Goal: Answer question/provide support

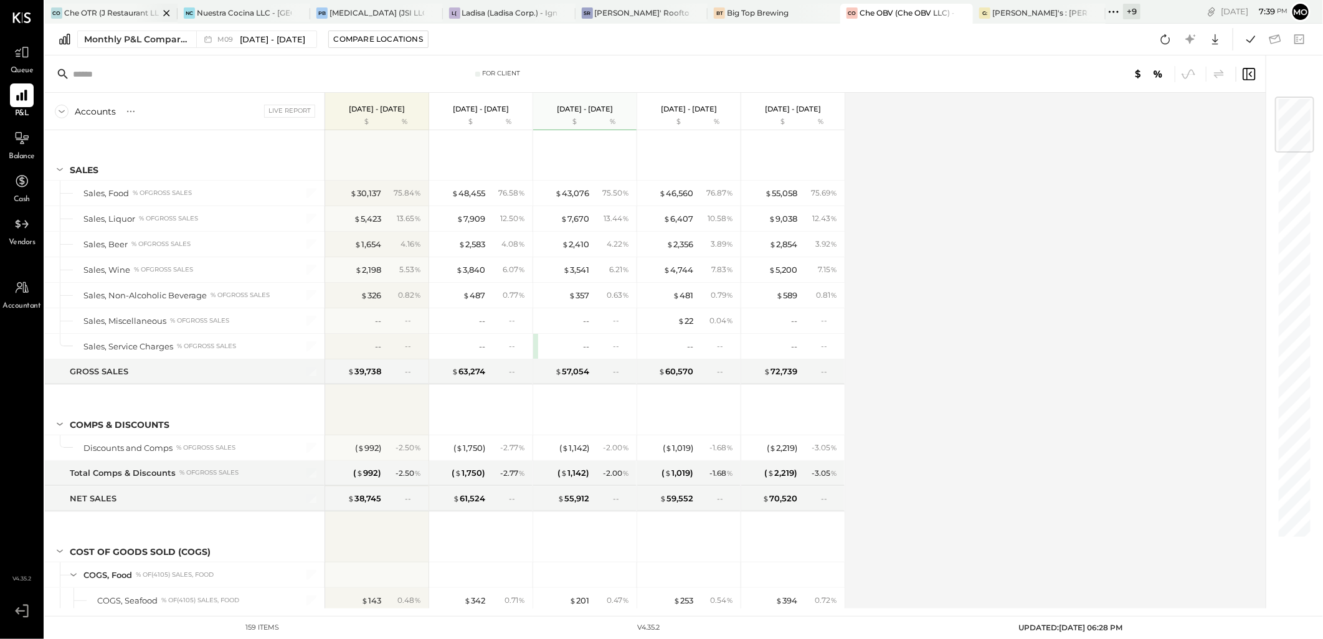
click at [98, 5] on div "CO Che OTR (J Restaurant LLC) - Ignite" at bounding box center [111, 14] width 133 height 20
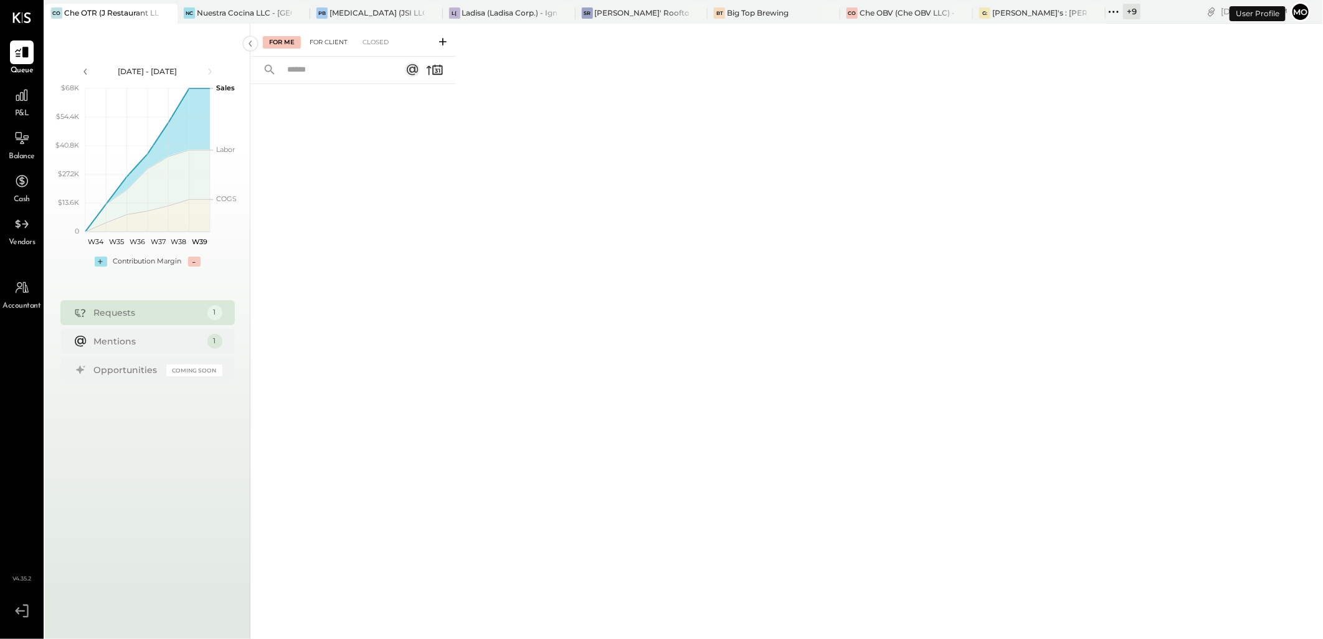
click at [331, 41] on div "For Client" at bounding box center [328, 42] width 50 height 12
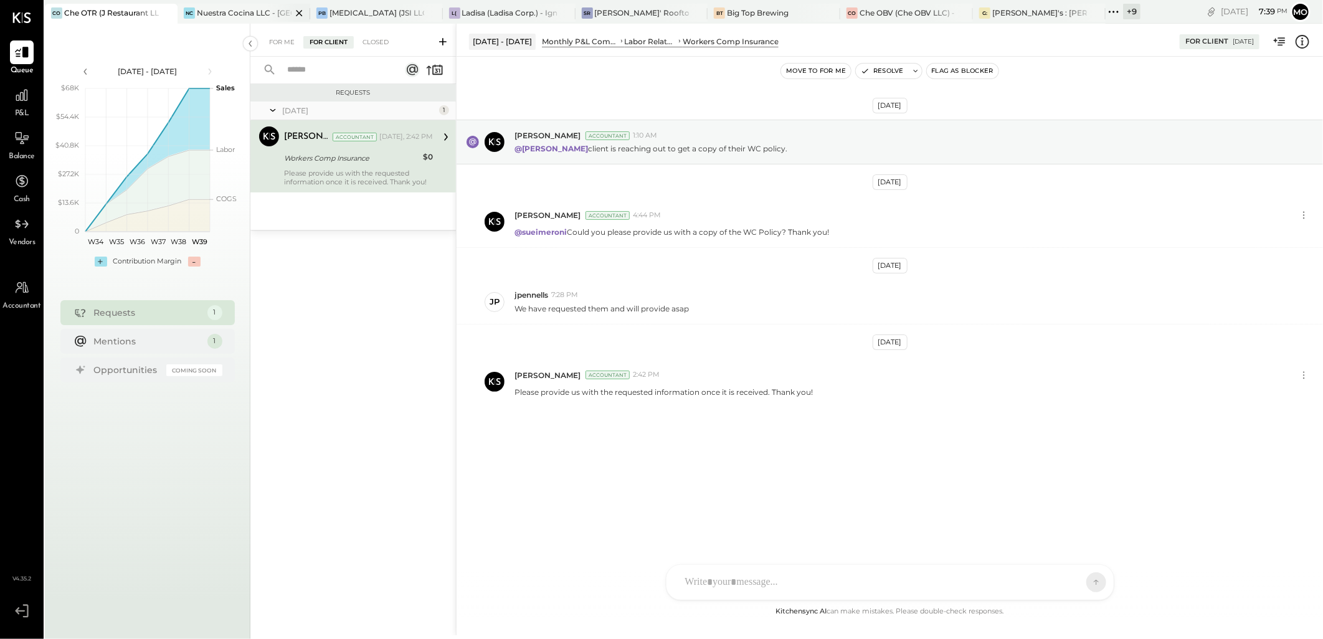
click at [204, 14] on div "Nuestra Cocina LLC - [GEOGRAPHIC_DATA]" at bounding box center [244, 12] width 95 height 11
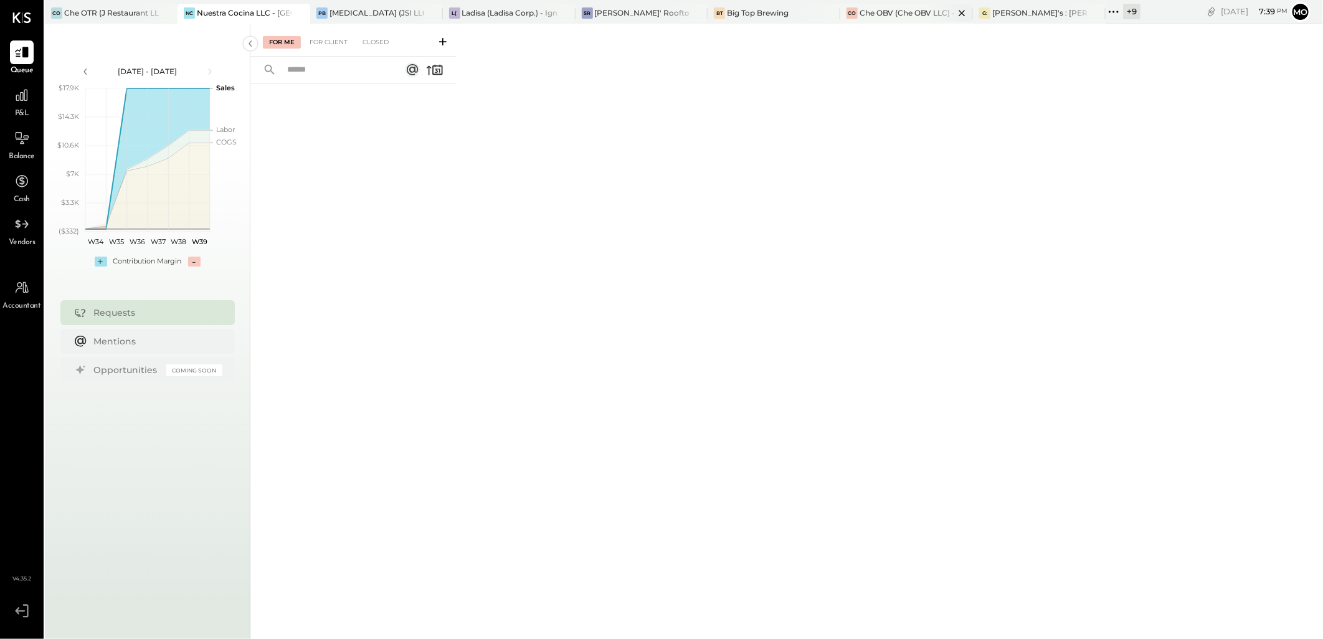
drag, startPoint x: 874, startPoint y: 15, endPoint x: 874, endPoint y: 22, distance: 6.8
click at [874, 17] on div "Che OBV (Che OBV LLC) - Ignite" at bounding box center [906, 12] width 95 height 11
click at [334, 37] on div "For Client" at bounding box center [328, 42] width 50 height 12
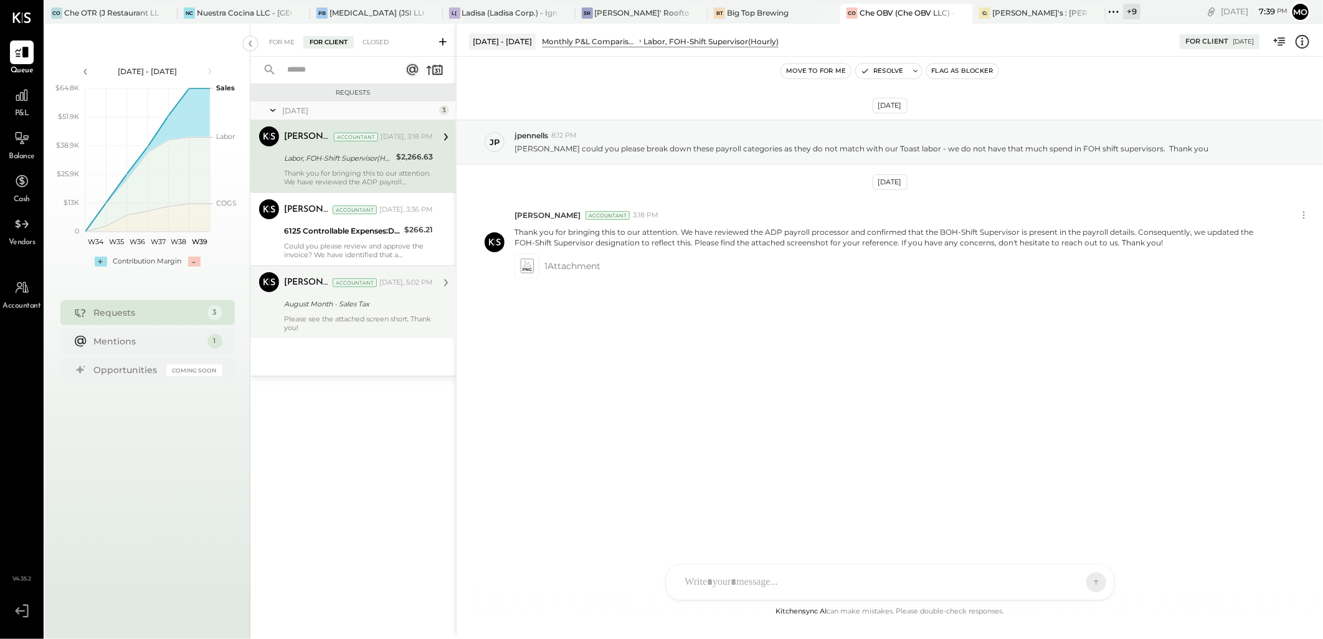
click at [362, 319] on div "Please see the attached screen short. Thank you!" at bounding box center [358, 322] width 149 height 17
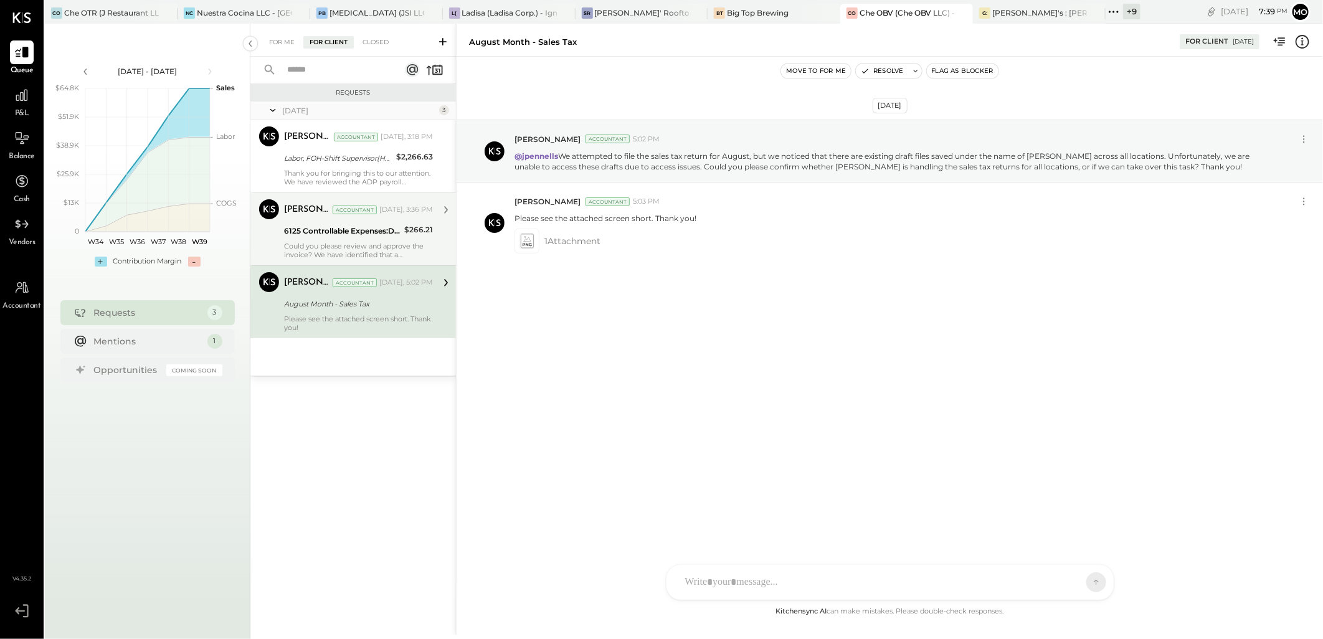
click at [362, 251] on div "Could you please review and approve the invoice? We have identified that a stat…" at bounding box center [358, 250] width 149 height 17
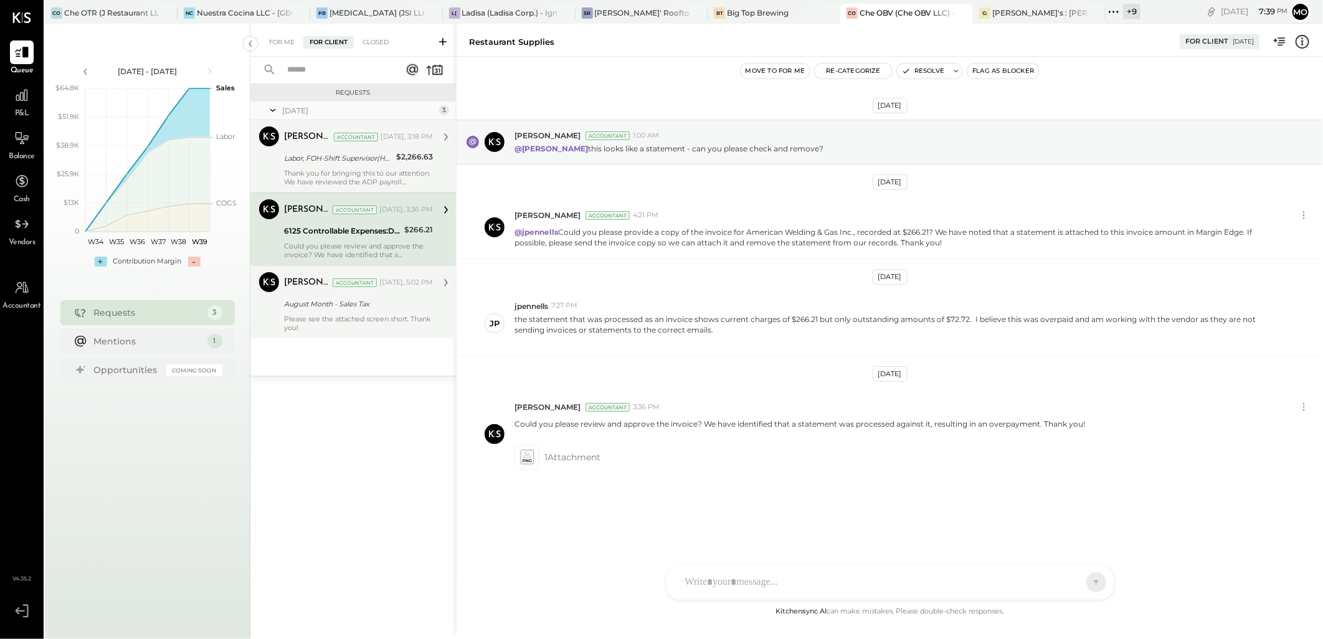
click at [331, 184] on div "Thank you for bringing this to our attention. We have reviewed the ADP payroll …" at bounding box center [358, 177] width 149 height 17
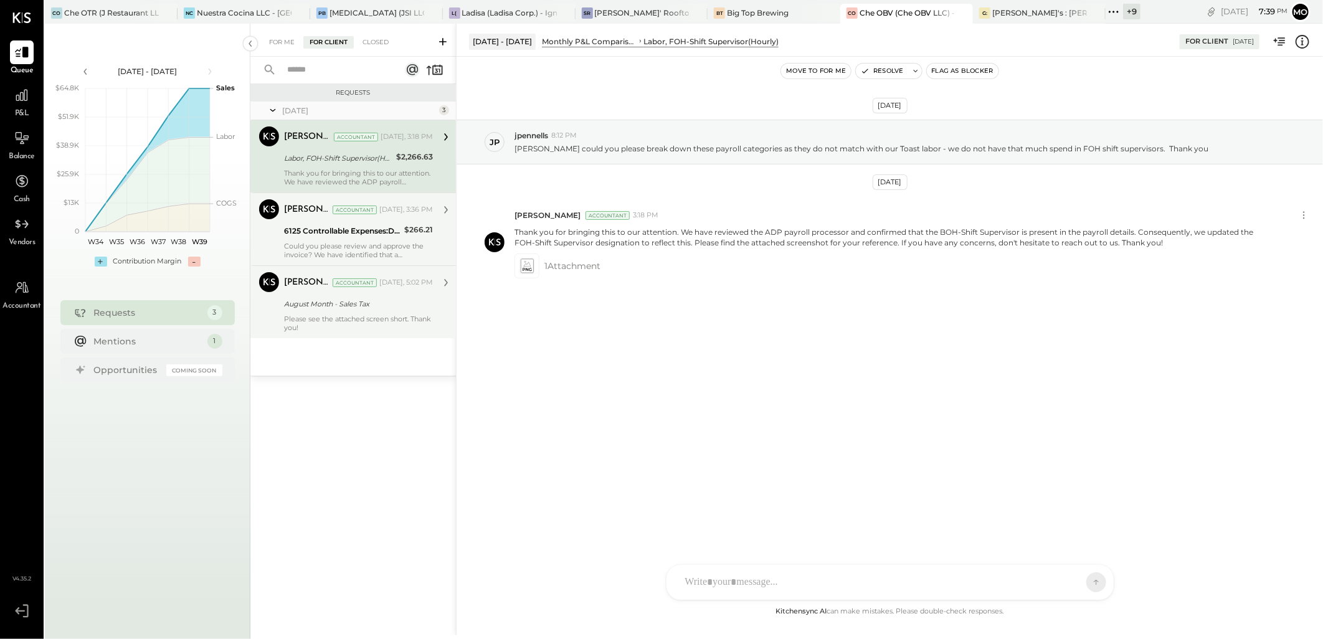
click at [352, 225] on div "6125 Controllable Expenses:Direct Operating Expenses:Restaurant Supplies" at bounding box center [342, 231] width 116 height 12
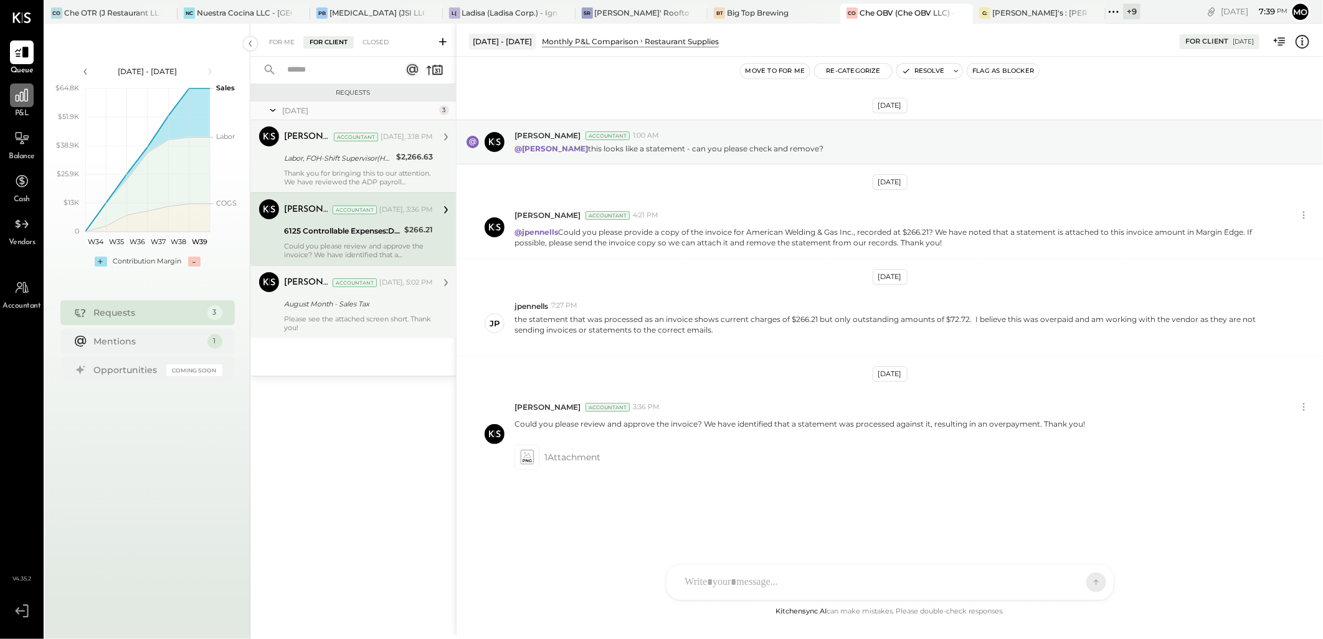
click at [22, 97] on icon at bounding box center [22, 95] width 16 height 16
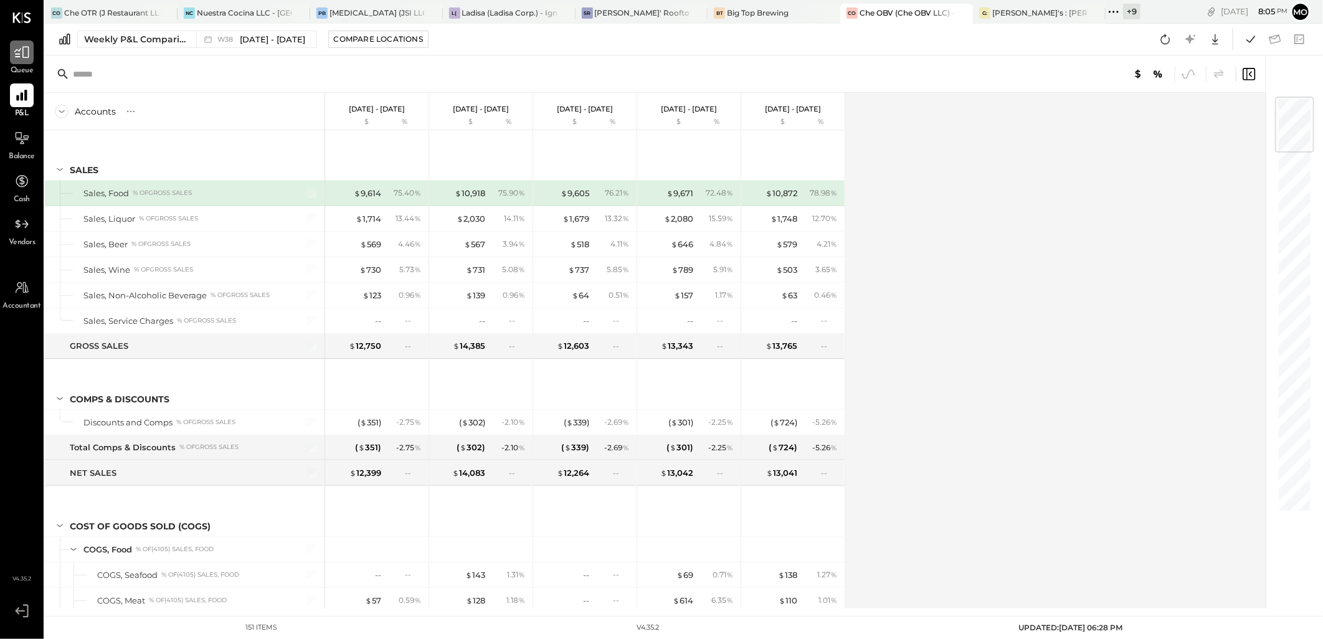
click at [22, 56] on icon at bounding box center [22, 52] width 16 height 16
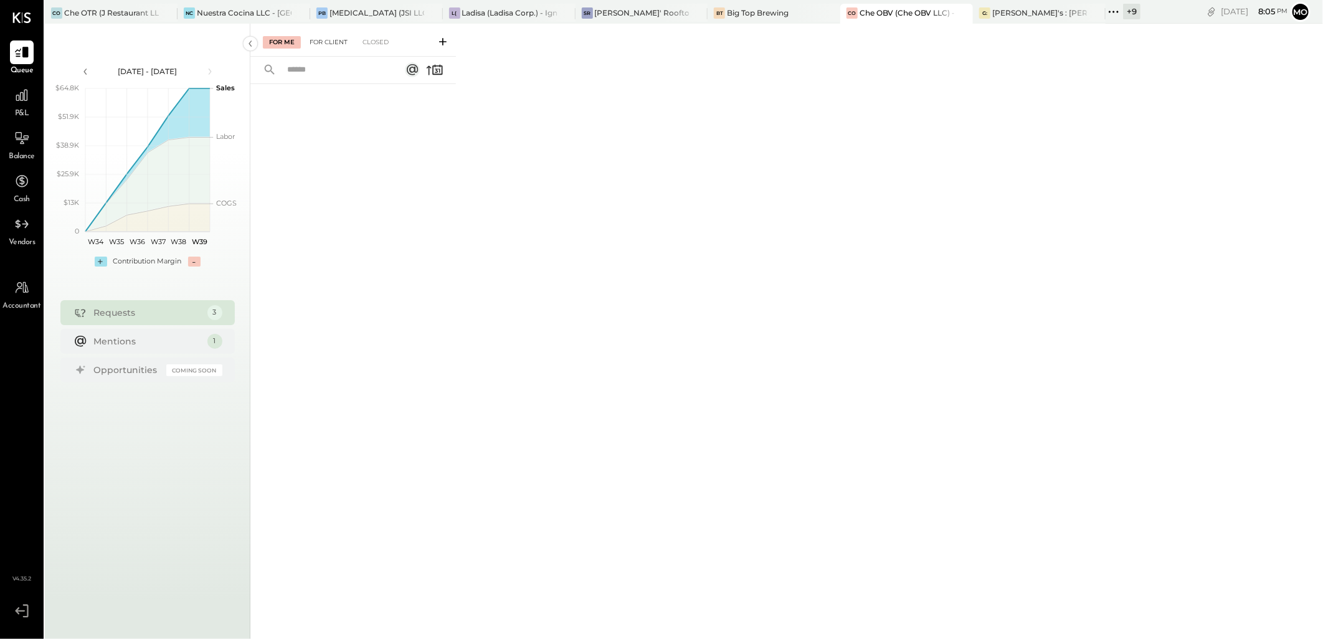
click at [329, 45] on div "For Client" at bounding box center [328, 42] width 50 height 12
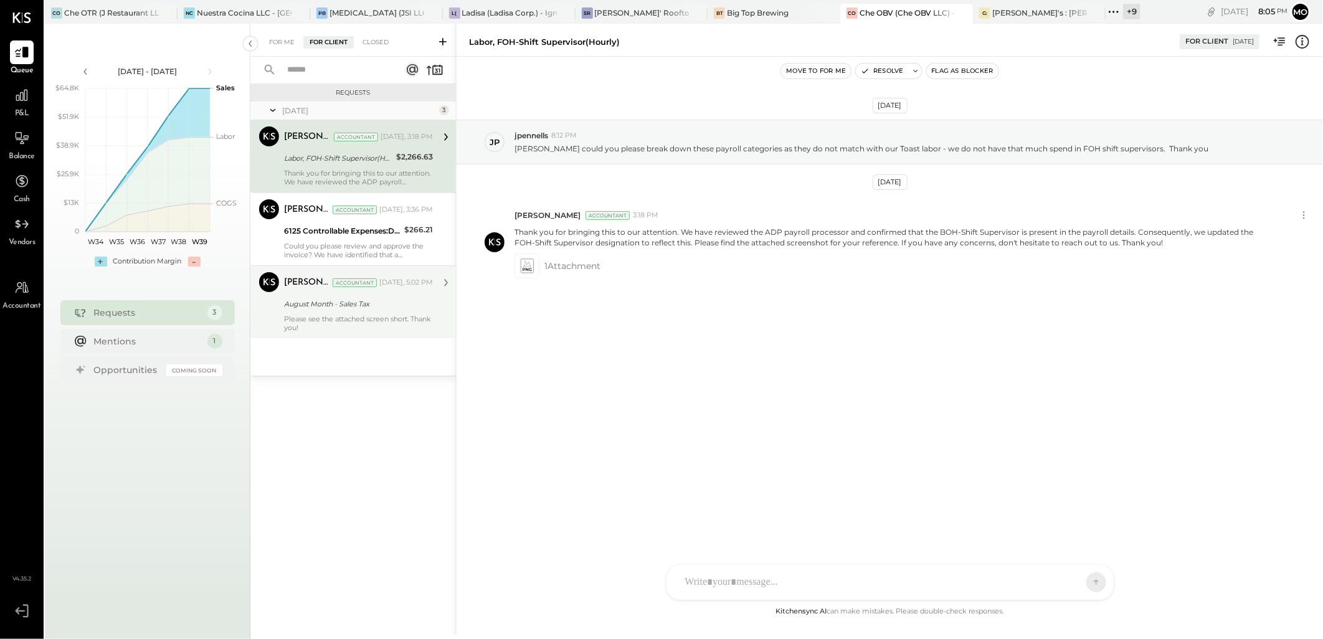
click at [362, 322] on div "Please see the attached screen short. Thank you!" at bounding box center [358, 322] width 149 height 17
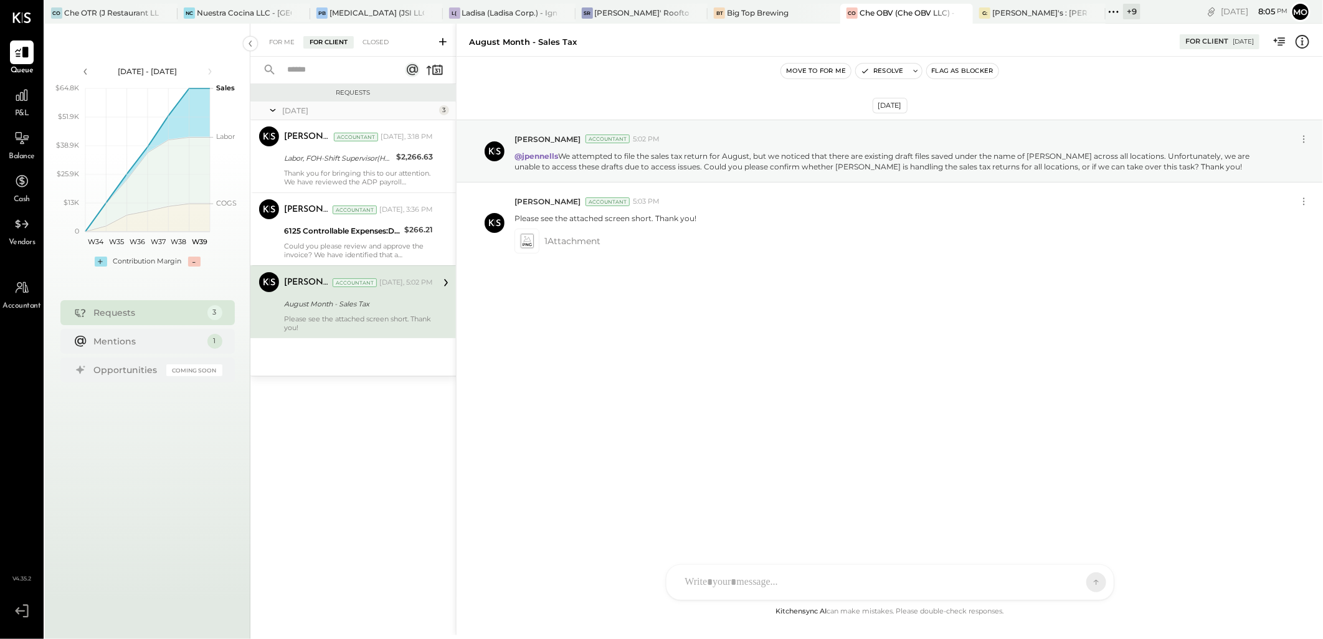
click at [727, 586] on div "AM [PERSON_NAME] I imeronijuan MA [PERSON_NAME] Ansari J jpennells J jpeyton S …" at bounding box center [890, 582] width 448 height 36
click at [1090, 584] on icon at bounding box center [1085, 581] width 11 height 12
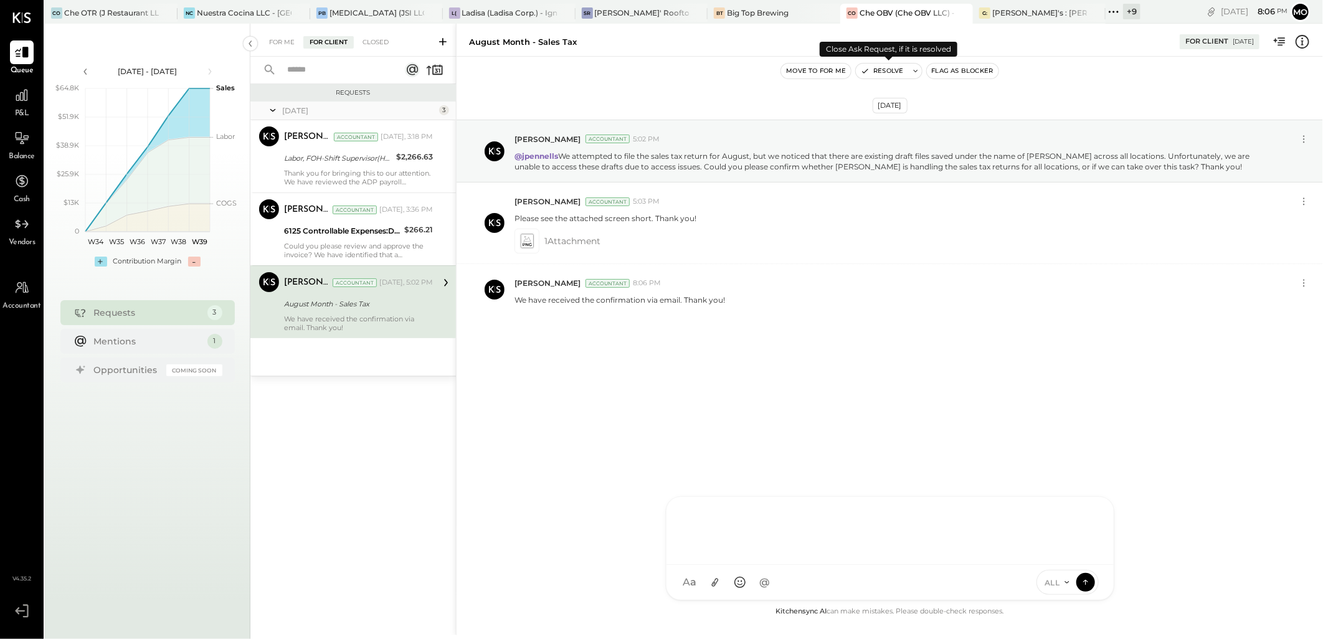
click at [887, 63] on div "Resolve" at bounding box center [888, 71] width 67 height 16
click at [892, 70] on button "Resolve" at bounding box center [882, 71] width 52 height 15
